Goal: Information Seeking & Learning: Compare options

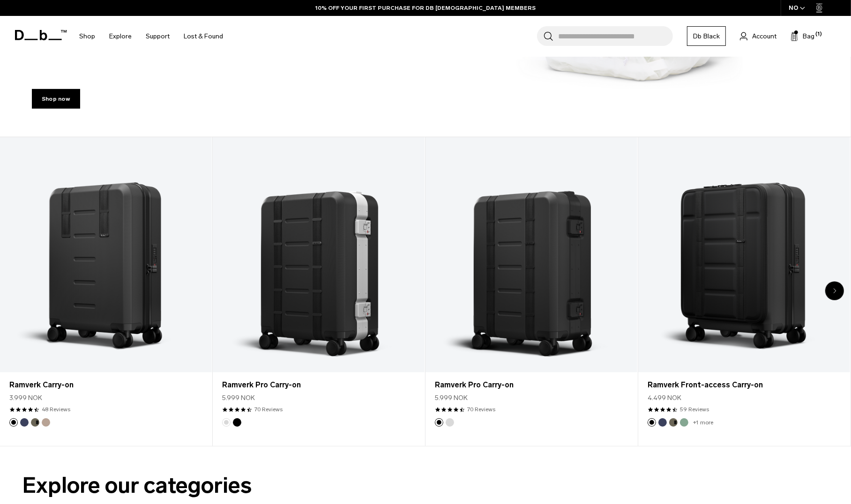
scroll to position [434, 0]
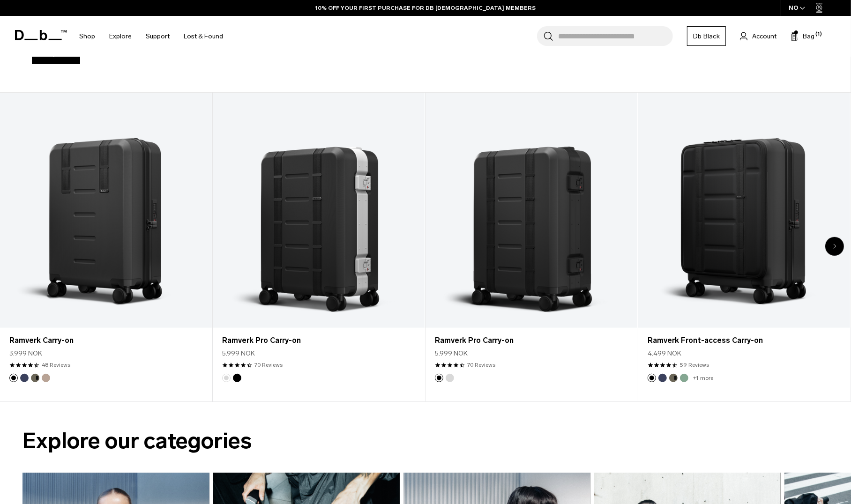
click at [109, 296] on link "Ramverk Carry-on" at bounding box center [106, 210] width 212 height 235
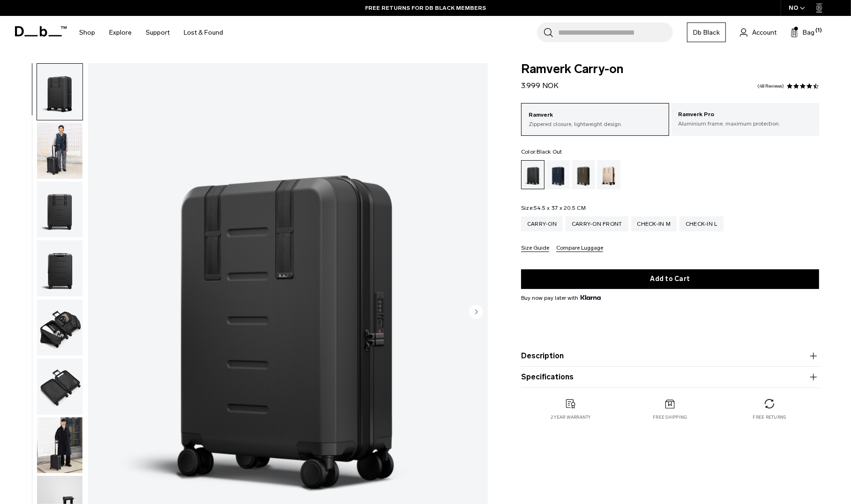
click at [541, 246] on button "Size Guide" at bounding box center [535, 248] width 28 height 7
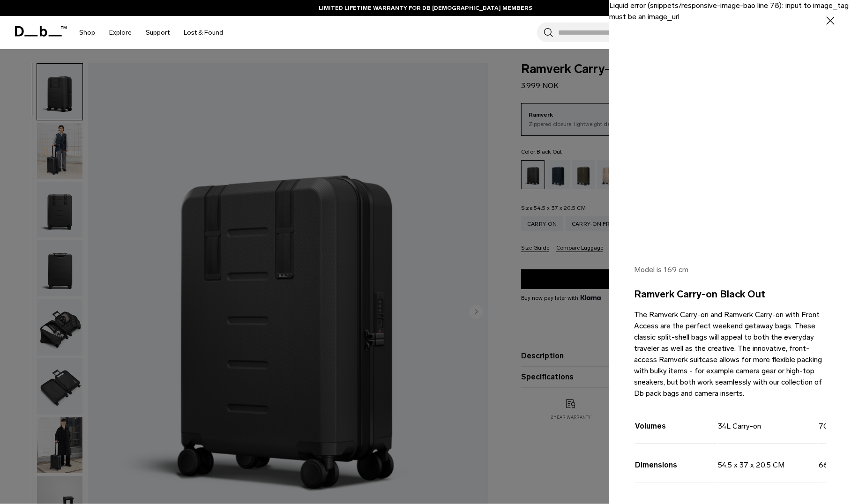
scroll to position [27, 0]
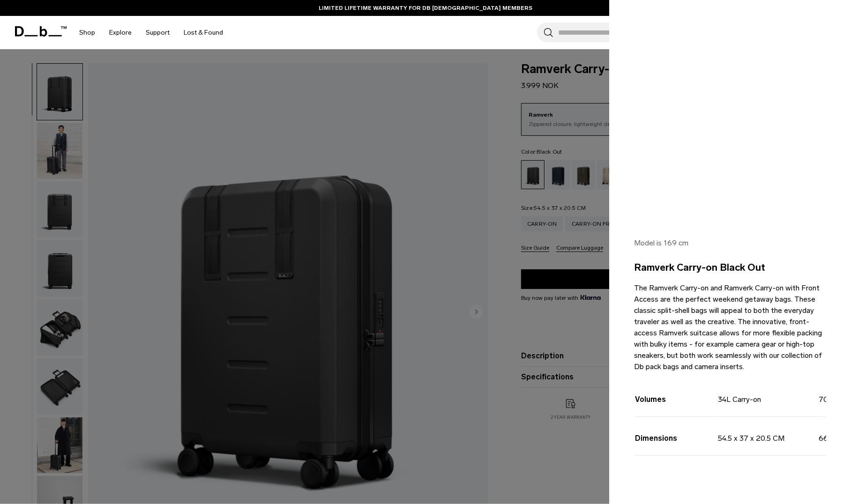
click at [753, 473] on div "Model is 169 cm Ramverk Carry-on Black Out The Ramverk Carry-on and Ramverk Car…" at bounding box center [730, 364] width 242 height 298
click at [759, 468] on div "Volumes 34L Carry-on 70L Check-in Medium 105L Check-in Large Dimensions 54.5 x …" at bounding box center [730, 428] width 192 height 101
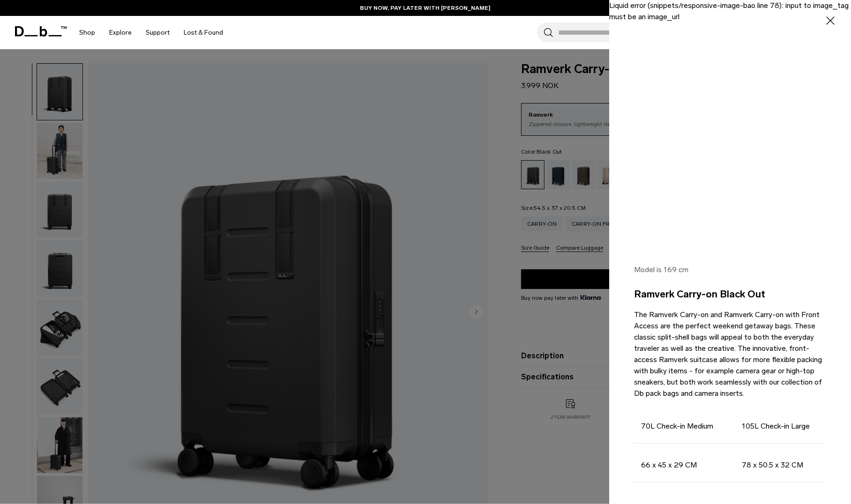
click at [522, 247] on div at bounding box center [425, 252] width 851 height 504
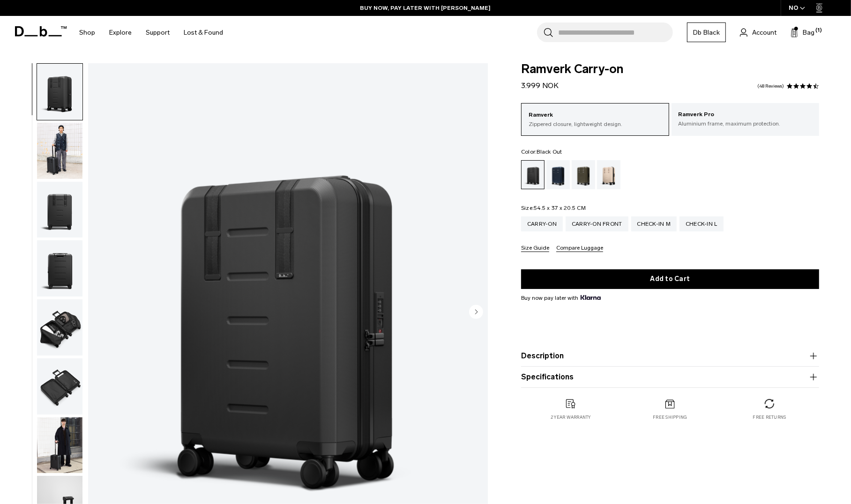
click at [538, 248] on button "Size Guide" at bounding box center [535, 248] width 28 height 7
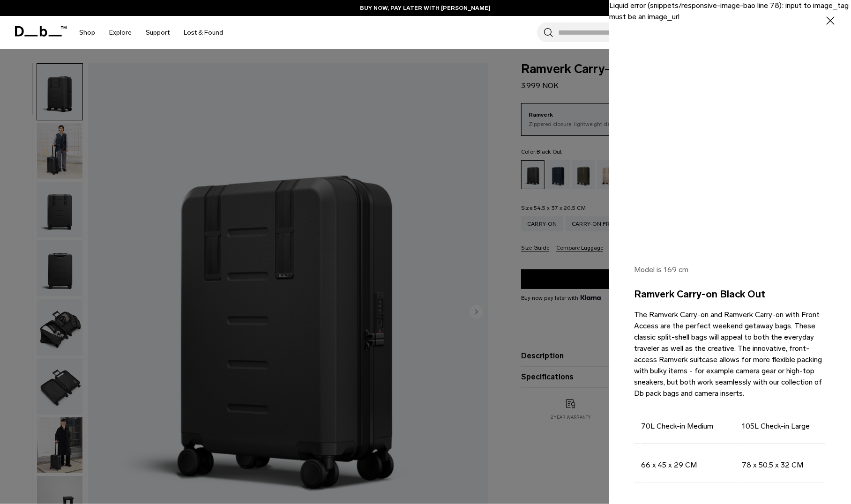
click at [538, 248] on div at bounding box center [425, 252] width 851 height 504
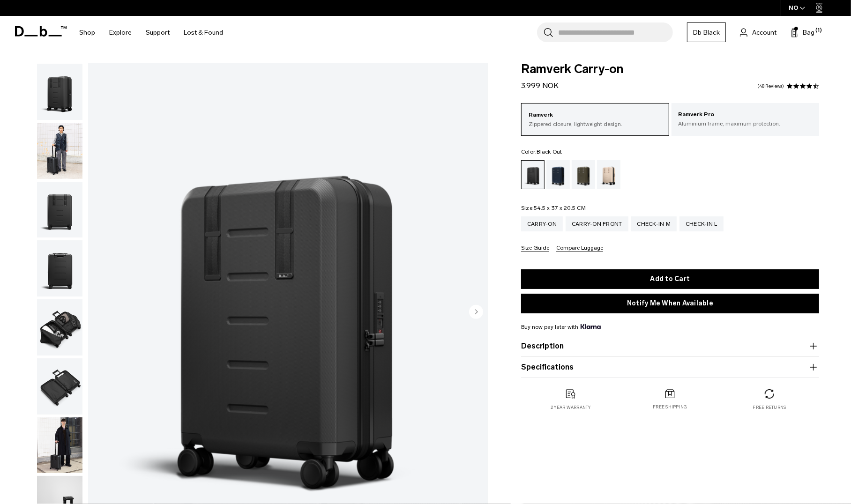
click at [540, 252] on form "Ramverk Carry-on 3.999 NOK 4.5 star rating 48 Reviews Ramverk Zippered closure,…" at bounding box center [670, 220] width 298 height 315
click at [539, 250] on button "Size Guide" at bounding box center [535, 248] width 28 height 7
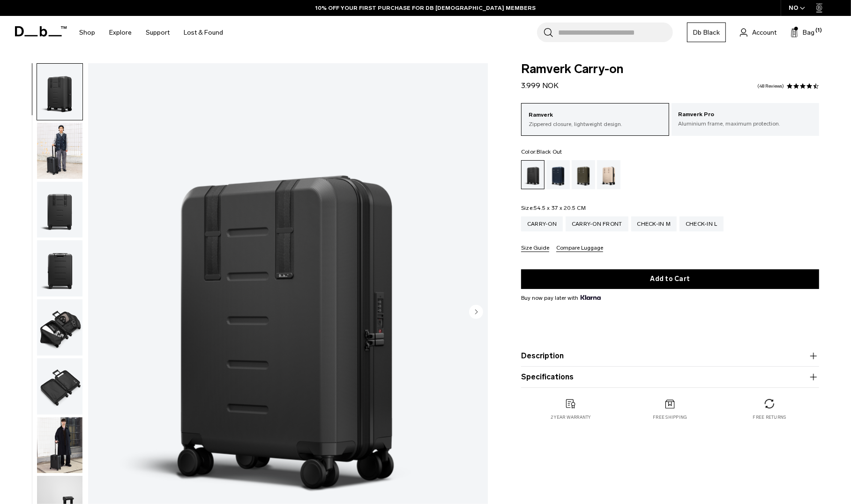
click at [537, 251] on button "Size Guide" at bounding box center [535, 248] width 28 height 7
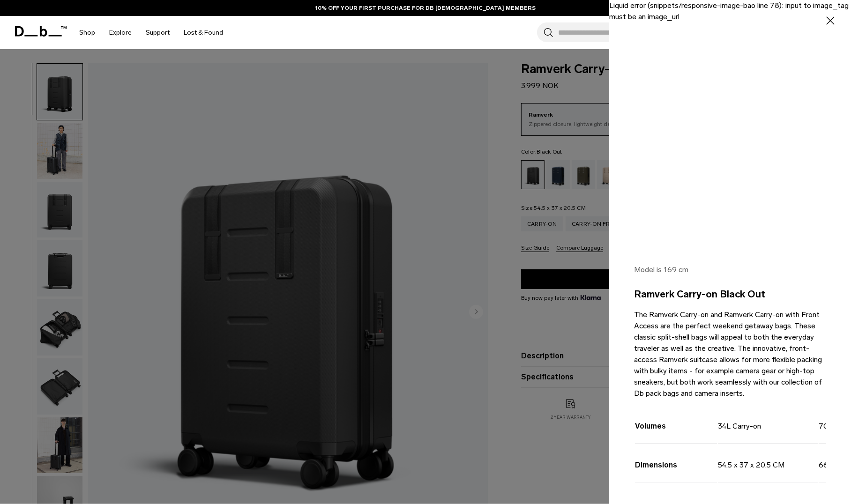
click at [823, 24] on icon "button" at bounding box center [830, 21] width 14 height 14
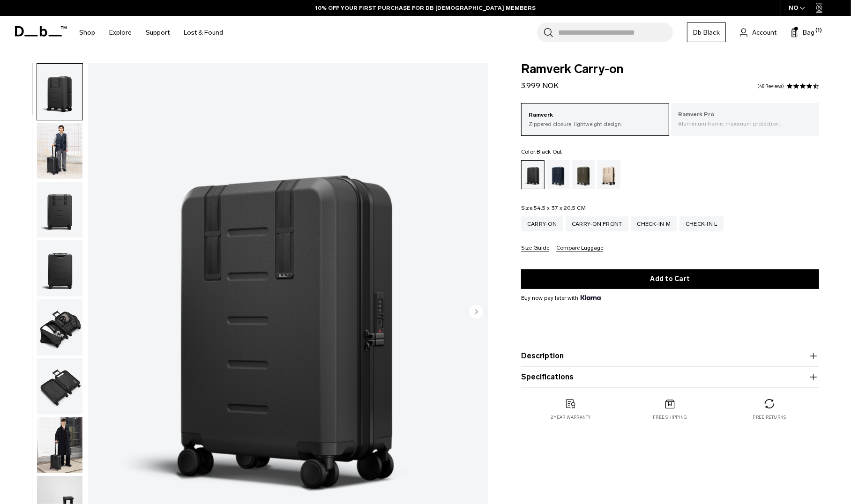
click at [707, 120] on p "Aluminium frame, maximum protection." at bounding box center [745, 123] width 134 height 8
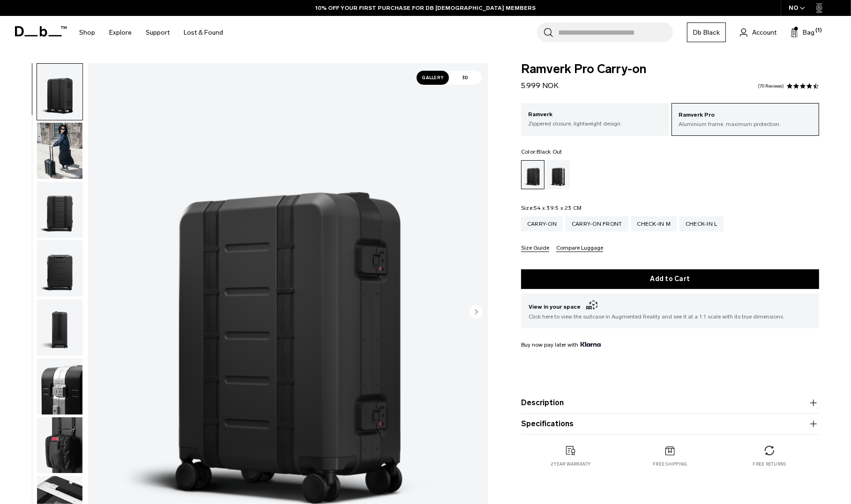
click at [537, 247] on button "Size Guide" at bounding box center [535, 248] width 28 height 7
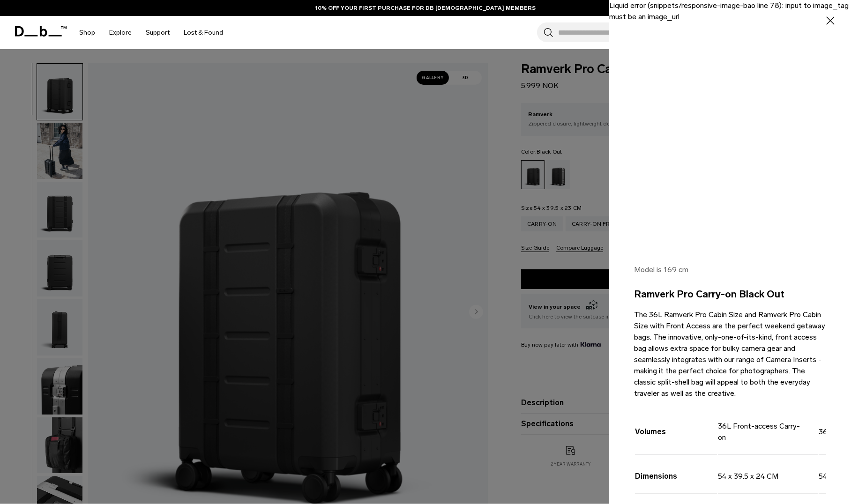
click at [829, 18] on button "Close" at bounding box center [830, 20] width 19 height 19
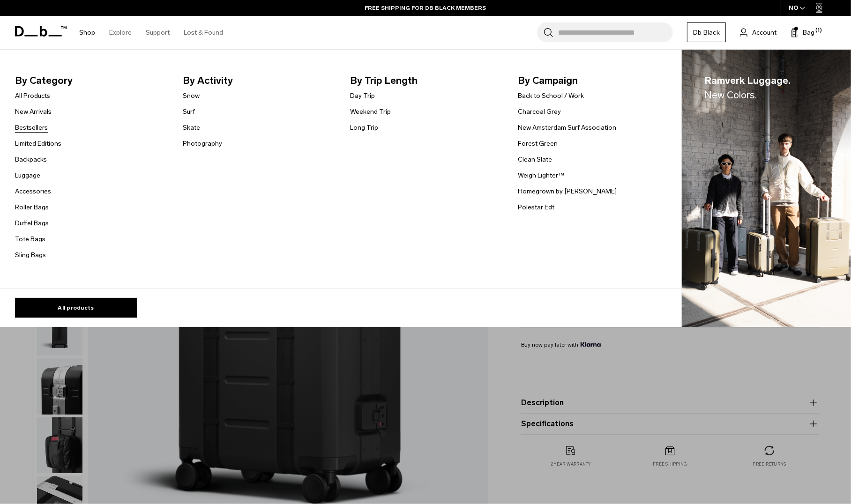
click at [37, 128] on link "Bestsellers" at bounding box center [31, 128] width 33 height 10
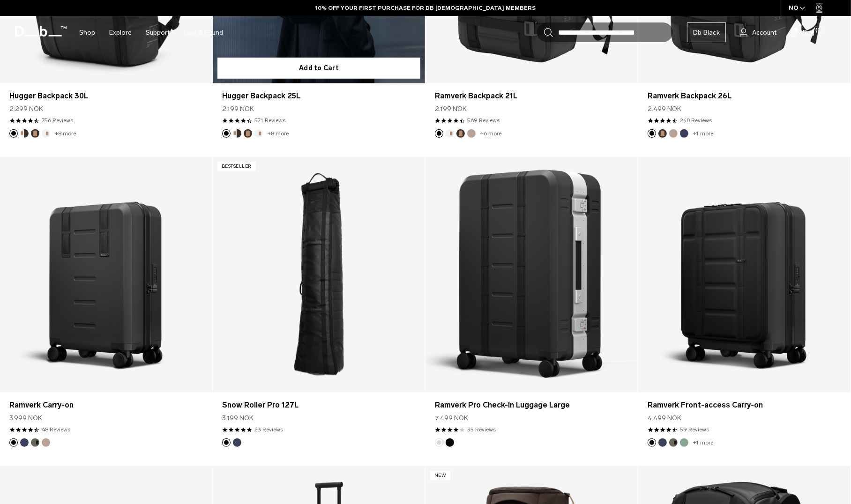
scroll to position [536, 0]
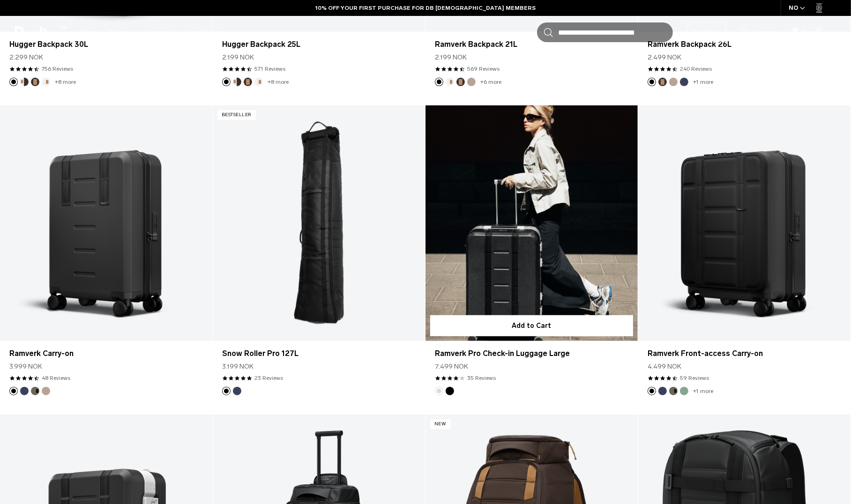
click at [529, 273] on link "Ramverk Pro Check-in Luggage Large" at bounding box center [531, 223] width 212 height 236
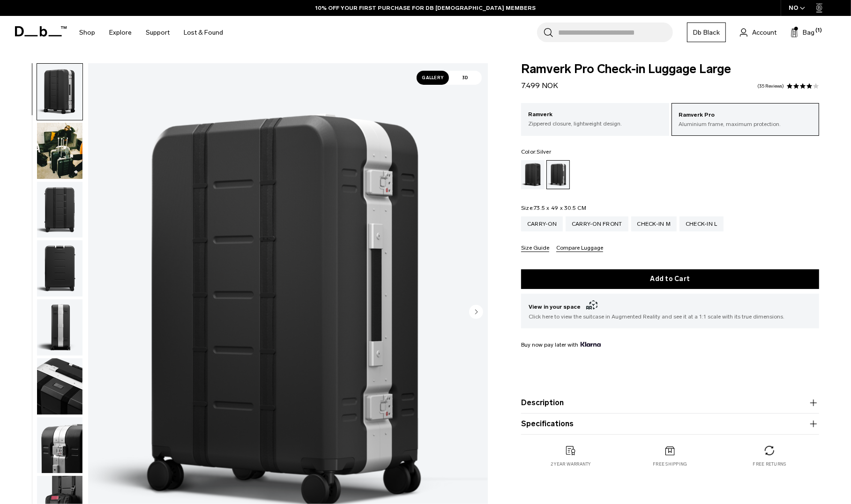
click at [541, 251] on button "Size Guide" at bounding box center [535, 248] width 28 height 7
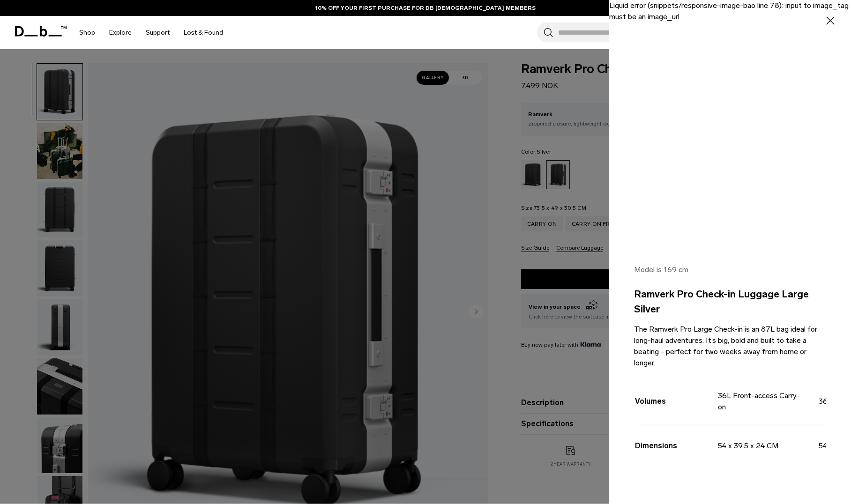
click at [539, 251] on div at bounding box center [425, 252] width 851 height 504
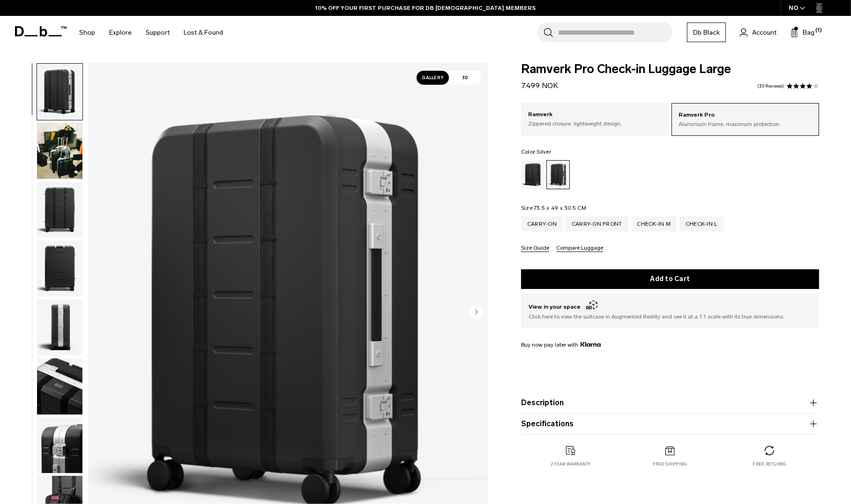
click at [572, 250] on button "Compare Luggage" at bounding box center [579, 248] width 47 height 7
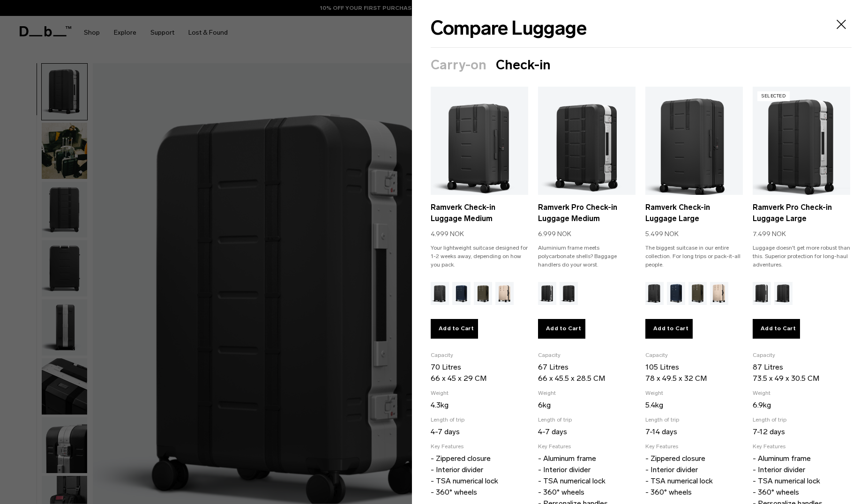
click at [839, 26] on icon "Close" at bounding box center [840, 24] width 15 height 15
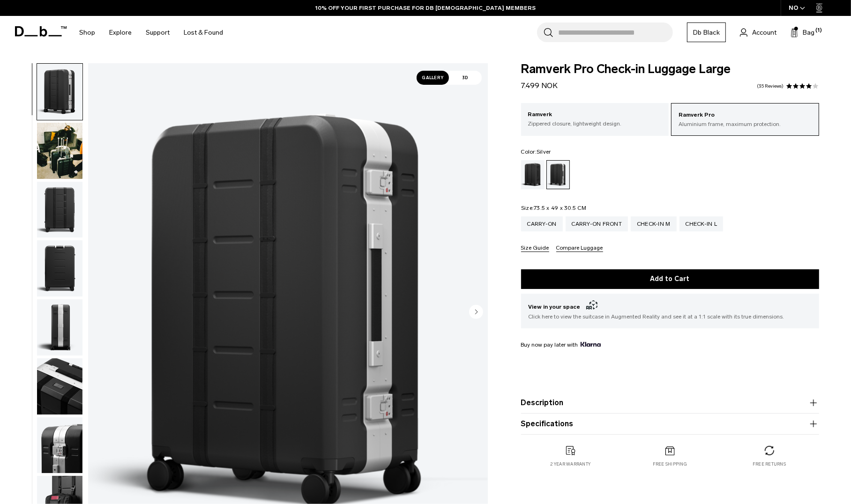
click at [535, 250] on button "Size Guide" at bounding box center [535, 248] width 28 height 7
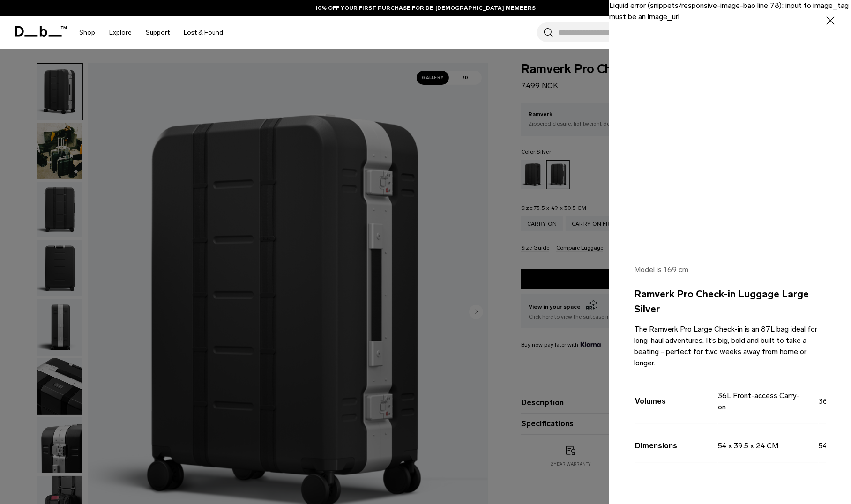
click at [826, 18] on icon "button" at bounding box center [830, 20] width 8 height 8
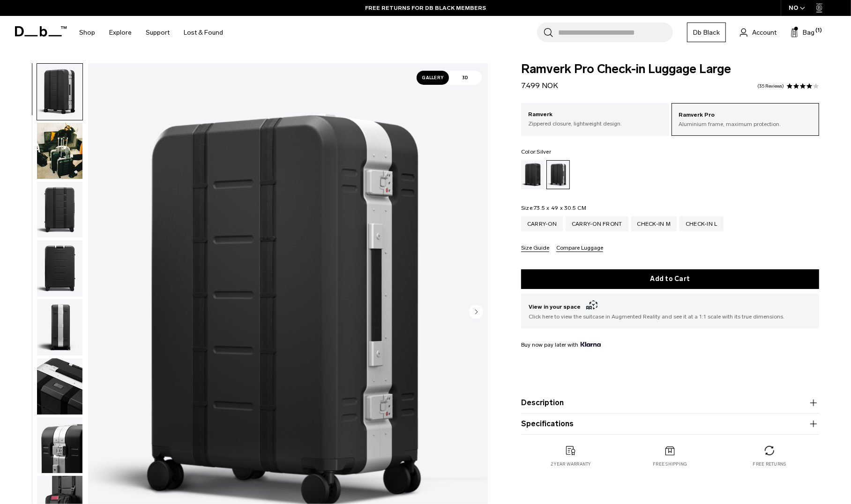
click at [531, 251] on button "Size Guide" at bounding box center [535, 248] width 28 height 7
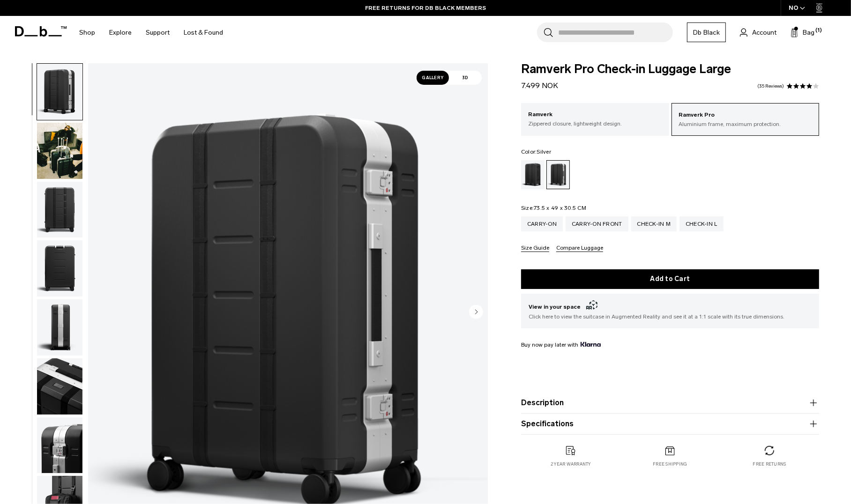
click at [533, 250] on button "Size Guide" at bounding box center [535, 248] width 28 height 7
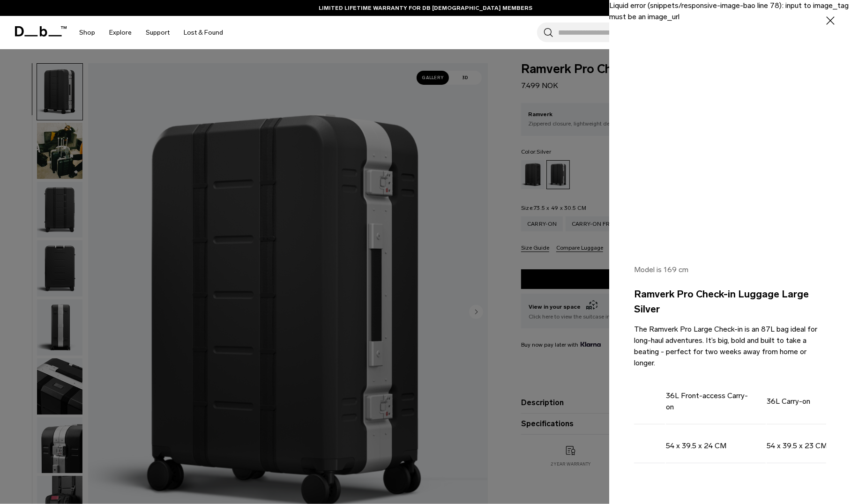
scroll to position [0, 48]
click at [826, 20] on icon "button" at bounding box center [830, 20] width 8 height 8
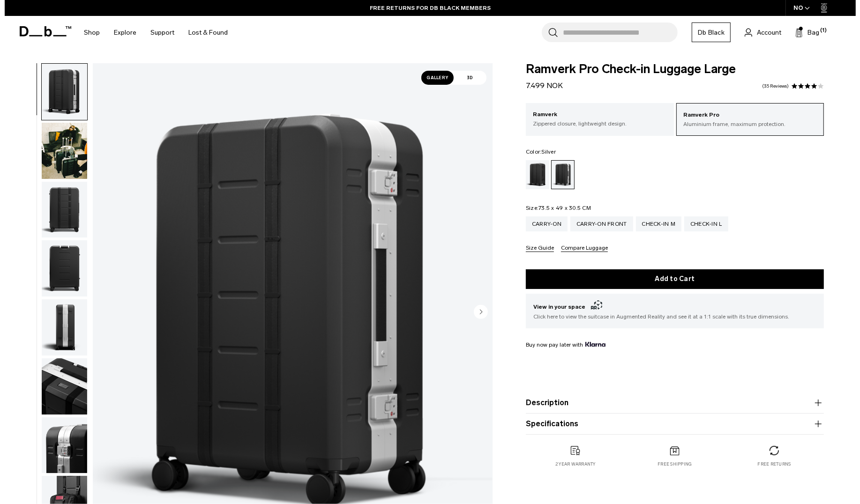
scroll to position [44, 0]
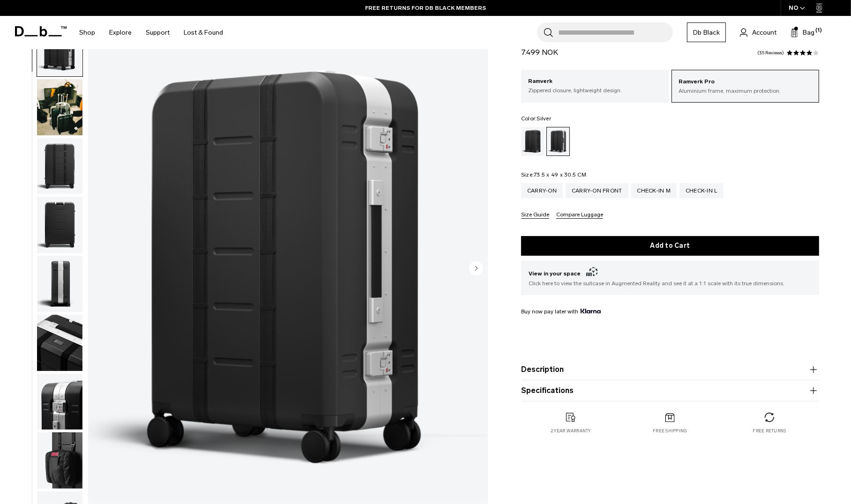
click at [581, 215] on button "Compare Luggage" at bounding box center [579, 215] width 47 height 7
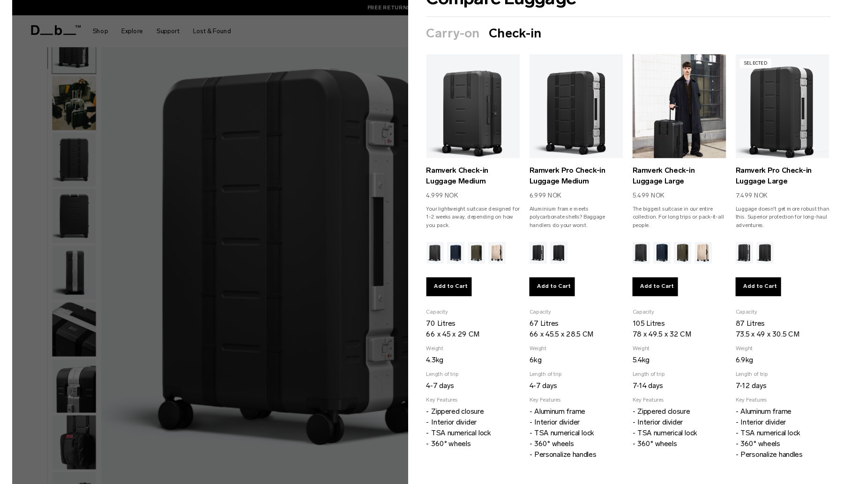
scroll to position [0, 0]
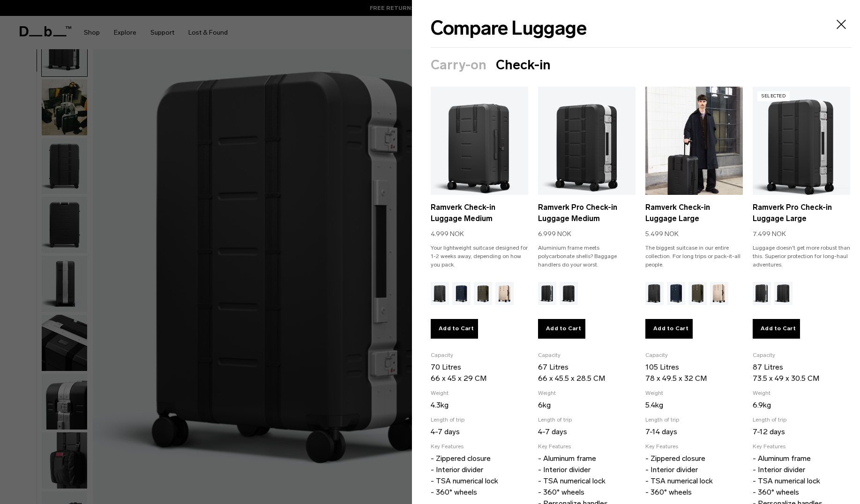
click at [714, 291] on img "Fogbow Beige" at bounding box center [719, 293] width 18 height 23
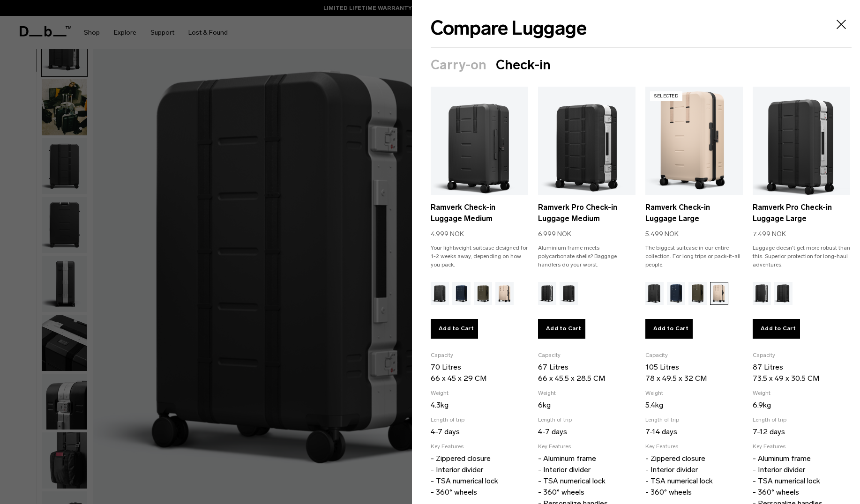
drag, startPoint x: 695, startPoint y: 292, endPoint x: 689, endPoint y: 292, distance: 6.6
click at [695, 292] on img "Forest Green" at bounding box center [697, 293] width 18 height 23
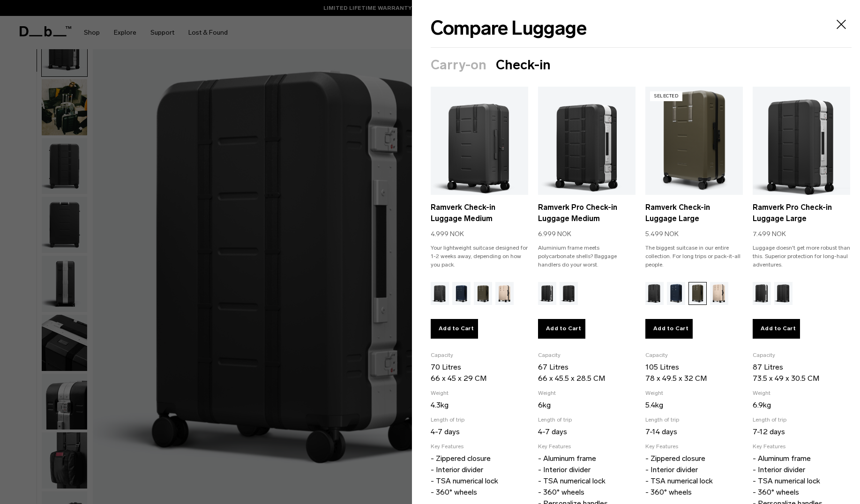
click at [671, 292] on img "Blue Hour" at bounding box center [676, 293] width 18 height 23
click at [651, 291] on img "Black Out" at bounding box center [654, 293] width 18 height 23
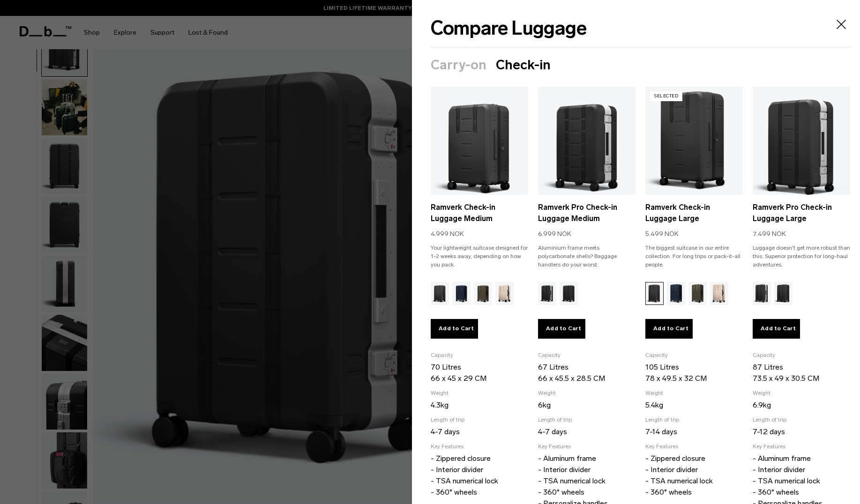
click at [659, 328] on button "Add to Cart" at bounding box center [668, 329] width 47 height 20
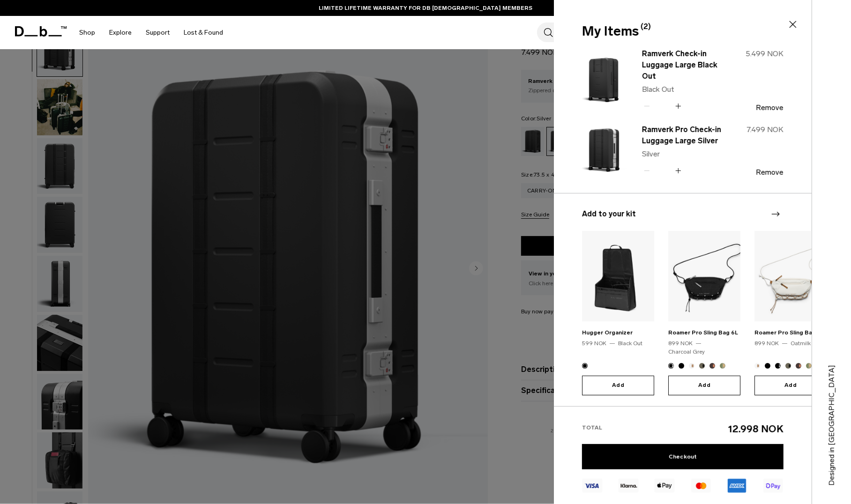
click at [793, 23] on icon at bounding box center [792, 24] width 11 height 11
